Goal: Task Accomplishment & Management: Complete application form

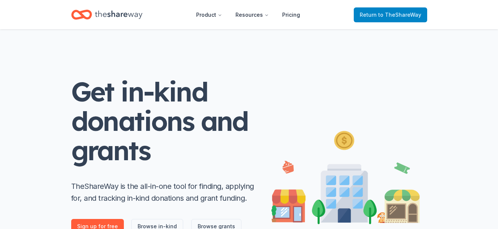
click at [364, 16] on span "Return to TheShareWay" at bounding box center [391, 14] width 62 height 9
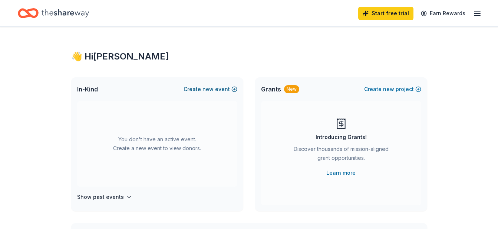
click at [235, 87] on button "Create new event" at bounding box center [211, 89] width 54 height 9
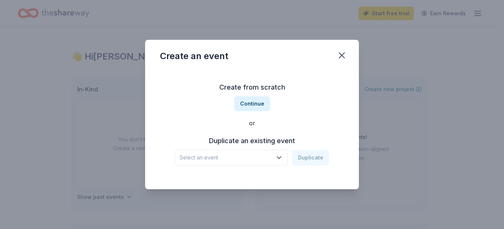
click at [281, 157] on icon "button" at bounding box center [279, 158] width 4 height 2
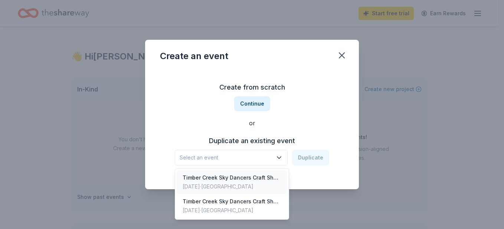
click at [270, 179] on div "Timber Creek Sky Dancers Craft Show" at bounding box center [232, 177] width 99 height 9
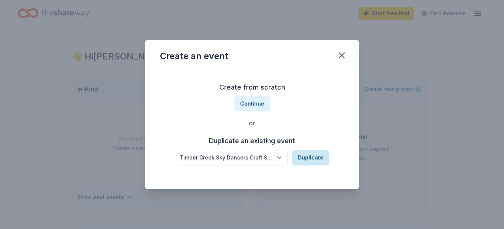
click at [306, 155] on button "Duplicate" at bounding box center [310, 158] width 37 height 16
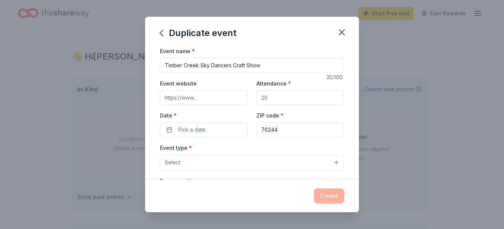
click at [311, 93] on input "Attendance *" at bounding box center [300, 97] width 88 height 15
type input "1000"
click at [228, 96] on input "Event website" at bounding box center [204, 97] width 88 height 15
paste input "https://sites.google.com/view/timbercreekskydancers/community-events/craft-show"
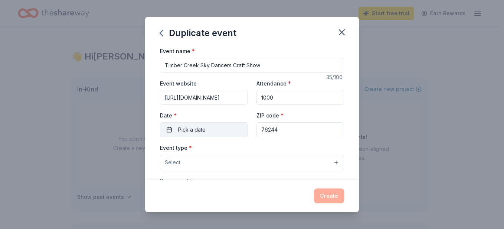
type input "https://sites.google.com/view/timbercreekskydancers/community-events/craft-show"
click at [206, 130] on button "Pick a date" at bounding box center [204, 129] width 88 height 15
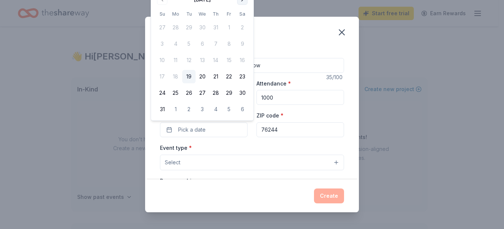
click at [242, 3] on button "Go to next month" at bounding box center [242, -1] width 10 height 10
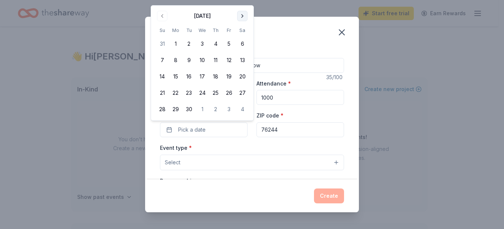
click at [241, 14] on button "Go to next month" at bounding box center [242, 16] width 10 height 10
click at [242, 92] on button "25" at bounding box center [242, 92] width 13 height 13
click at [247, 164] on button "Select" at bounding box center [252, 162] width 184 height 16
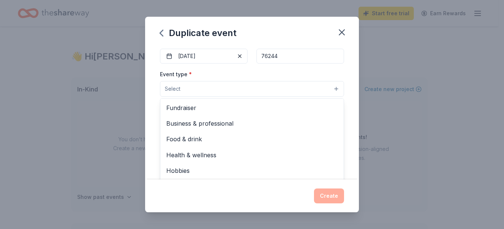
scroll to position [74, 0]
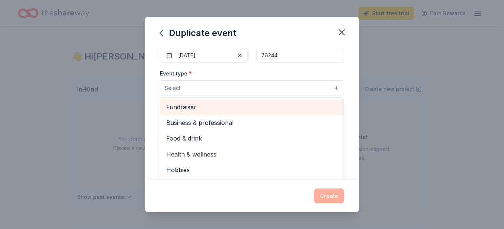
click at [277, 108] on span "Fundraiser" at bounding box center [251, 107] width 171 height 10
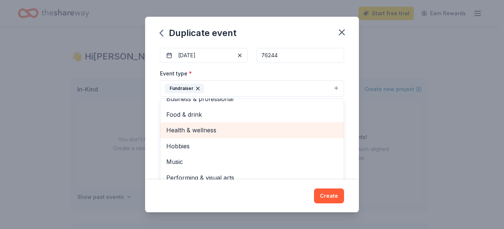
scroll to position [186, 0]
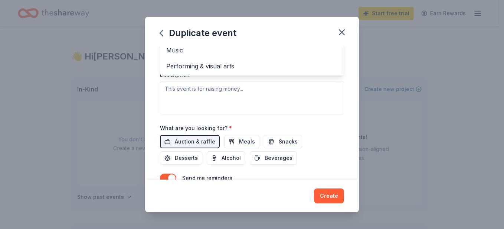
click at [306, 101] on div "Event type * Fundraiser Business & professional Food & drink Health & wellness …" at bounding box center [252, 35] width 184 height 157
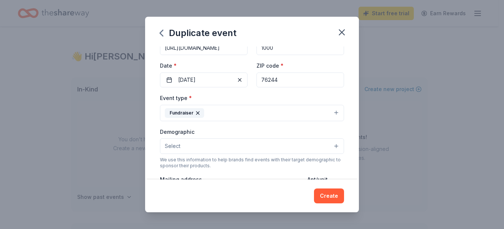
scroll to position [87, 0]
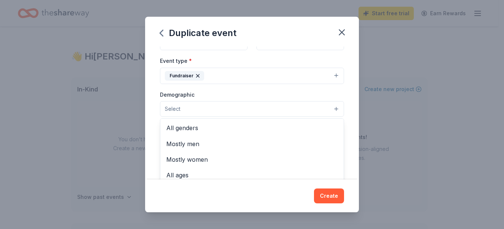
click at [287, 103] on button "Select" at bounding box center [252, 109] width 184 height 16
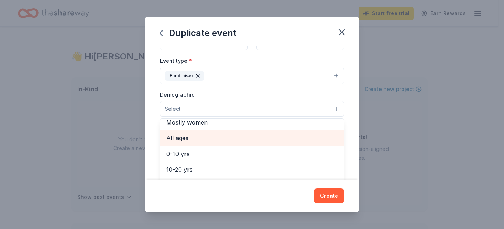
scroll to position [0, 0]
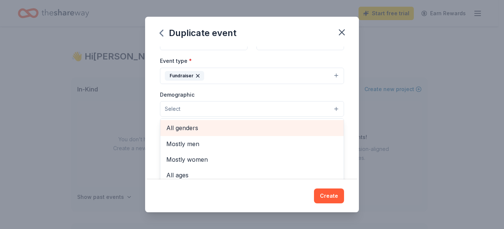
click at [273, 125] on span "All genders" at bounding box center [251, 128] width 171 height 10
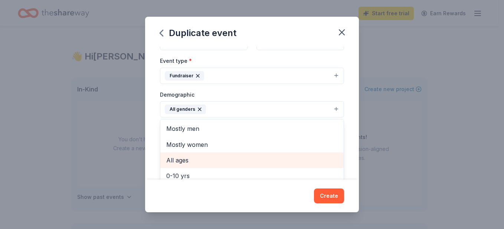
click at [255, 155] on span "All ages" at bounding box center [251, 160] width 171 height 10
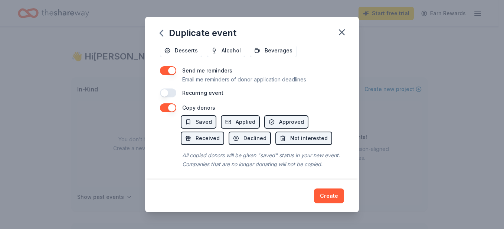
scroll to position [305, 0]
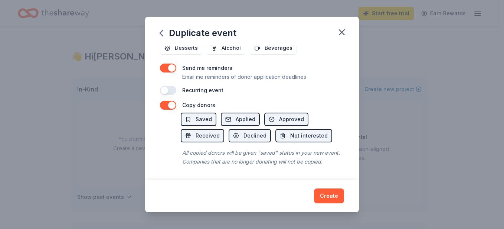
click at [331, 201] on div "Duplicate event Event name * Timber Creek Sky Dancers Craft Show 35 /100 Event …" at bounding box center [252, 114] width 214 height 195
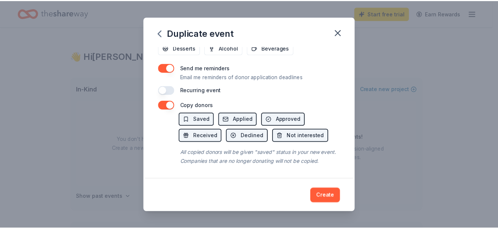
scroll to position [83, 0]
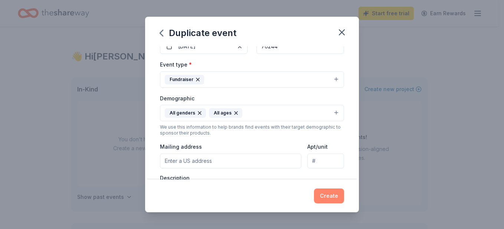
click at [327, 193] on button "Create" at bounding box center [329, 195] width 30 height 15
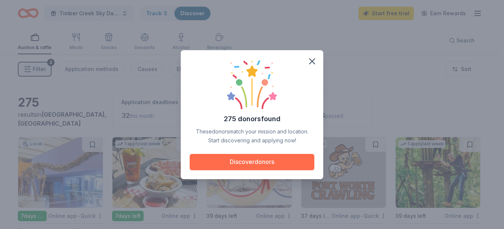
click at [233, 160] on button "Discover donors" at bounding box center [252, 162] width 125 height 16
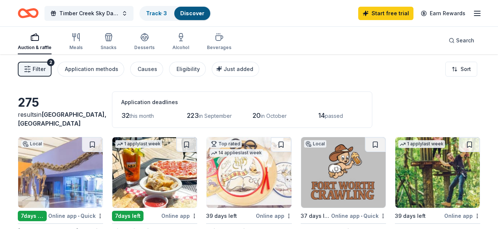
click at [75, 165] on img at bounding box center [60, 172] width 85 height 70
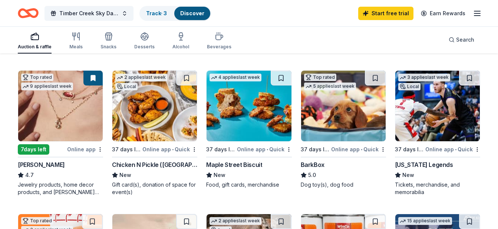
scroll to position [223, 0]
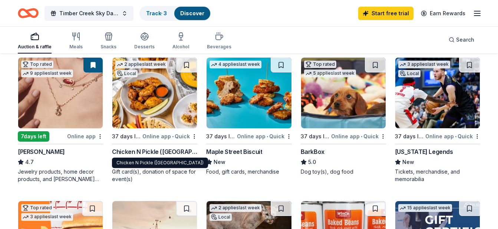
click at [149, 151] on div "Chicken N Pickle (Grand Prairie)" at bounding box center [154, 151] width 85 height 9
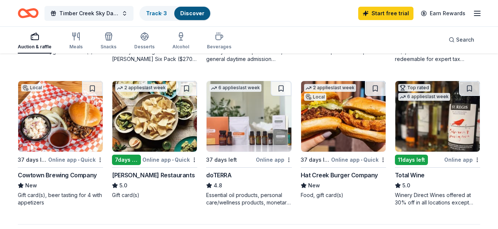
scroll to position [519, 0]
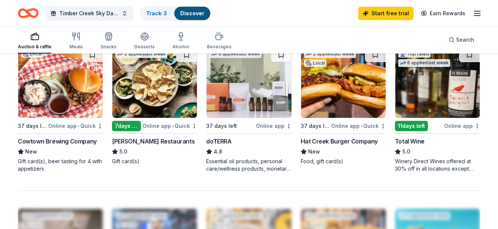
click at [145, 137] on div "[PERSON_NAME] Restaurants" at bounding box center [153, 141] width 83 height 9
click at [342, 102] on img at bounding box center [343, 82] width 85 height 70
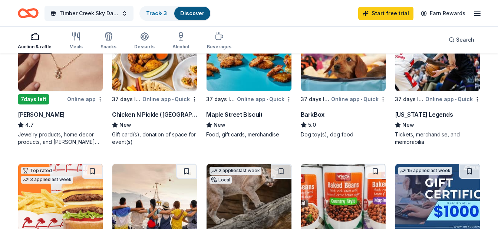
scroll to position [223, 0]
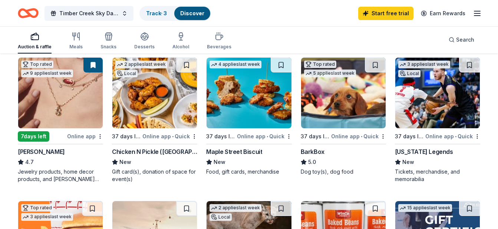
click at [461, 111] on img at bounding box center [437, 93] width 85 height 70
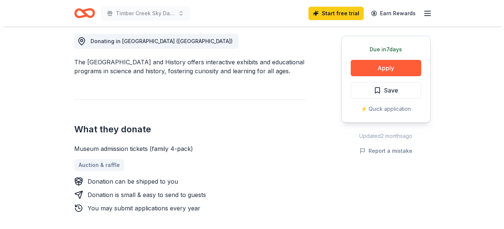
scroll to position [223, 0]
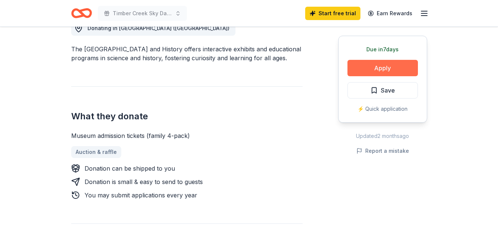
click at [379, 69] on button "Apply" at bounding box center [383, 68] width 70 height 16
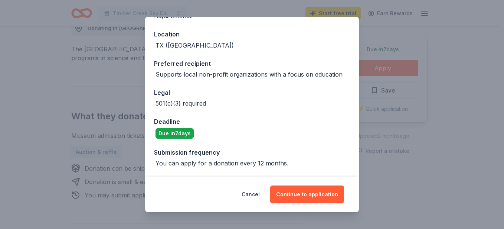
scroll to position [86, 0]
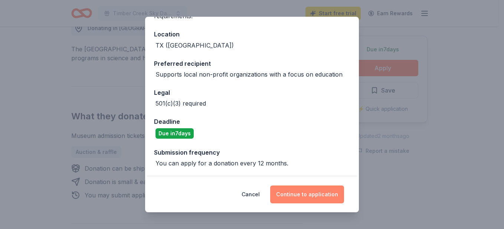
click at [313, 194] on button "Continue to application" at bounding box center [307, 194] width 74 height 18
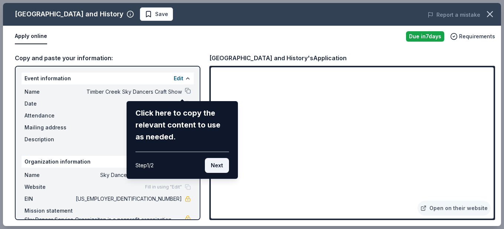
click at [221, 164] on button "Next" at bounding box center [217, 165] width 24 height 15
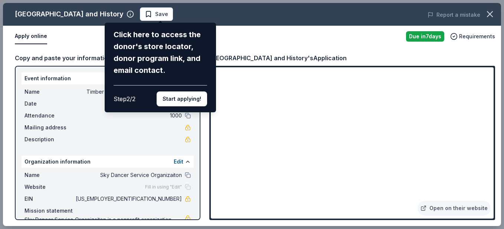
click at [185, 106] on div "Click here to access the donor's store locator, donor program link, and email c…" at bounding box center [160, 67] width 111 height 89
click at [185, 98] on button "Start applying!" at bounding box center [182, 98] width 50 height 15
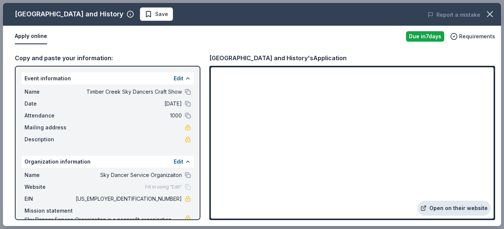
click at [466, 208] on link "Open on their website" at bounding box center [453, 207] width 73 height 15
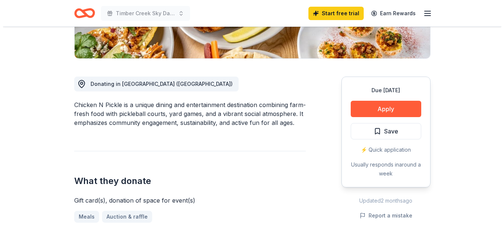
scroll to position [186, 0]
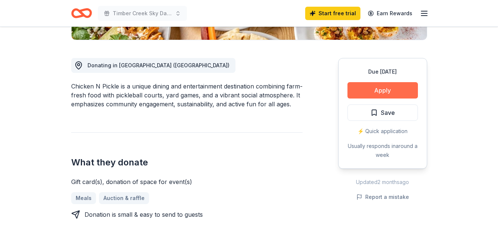
click at [365, 86] on button "Apply" at bounding box center [383, 90] width 70 height 16
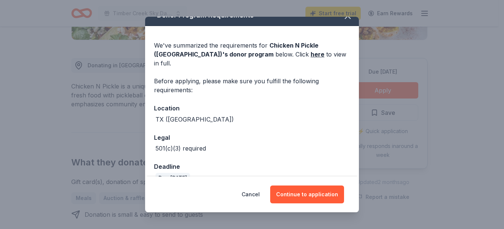
scroll to position [19, 0]
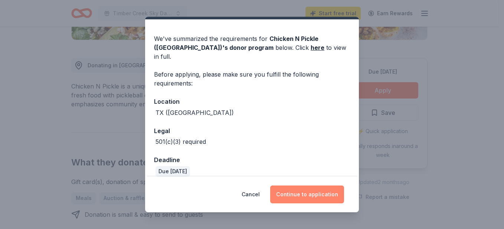
click at [317, 191] on button "Continue to application" at bounding box center [307, 194] width 74 height 18
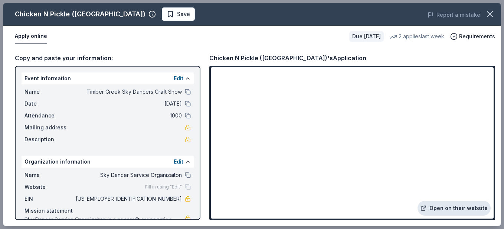
click at [442, 206] on link "Open on their website" at bounding box center [453, 207] width 73 height 15
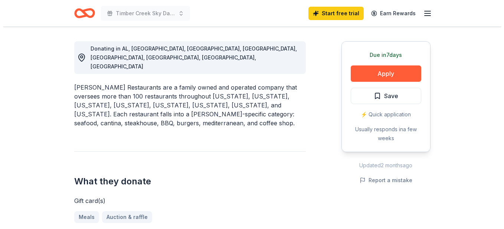
scroll to position [223, 0]
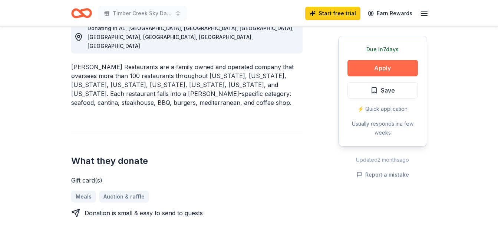
click at [371, 67] on button "Apply" at bounding box center [383, 68] width 70 height 16
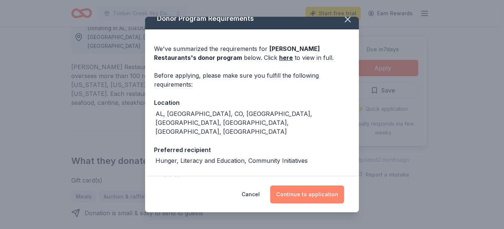
scroll to position [0, 0]
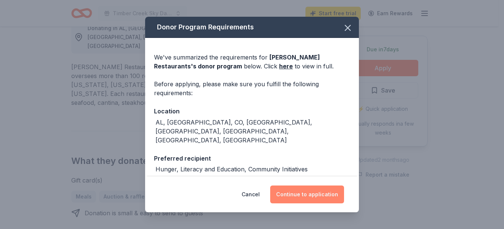
click at [329, 197] on button "Continue to application" at bounding box center [307, 194] width 74 height 18
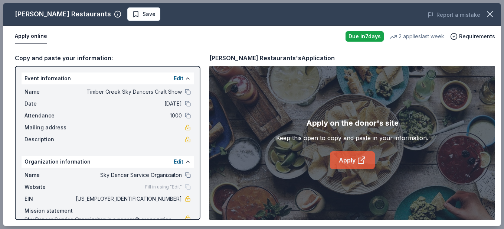
click at [353, 158] on link "Apply" at bounding box center [352, 160] width 45 height 18
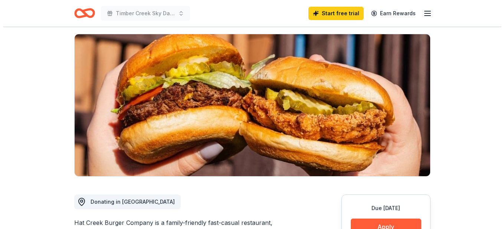
scroll to position [260, 0]
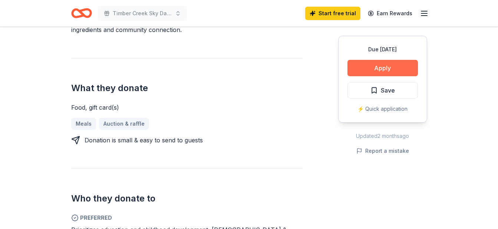
click at [384, 63] on button "Apply" at bounding box center [383, 68] width 70 height 16
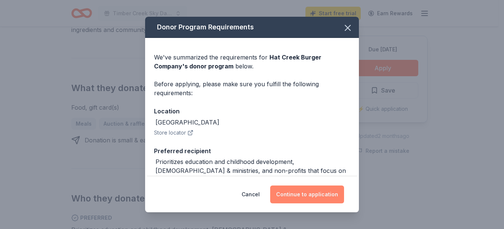
click at [304, 191] on button "Continue to application" at bounding box center [307, 194] width 74 height 18
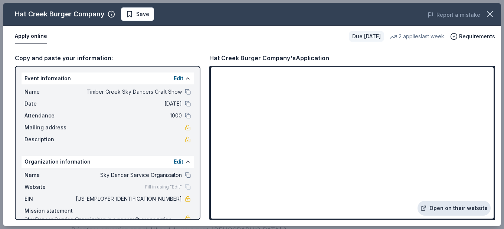
click at [449, 204] on link "Open on their website" at bounding box center [453, 207] width 73 height 15
